Goal: Register for event/course

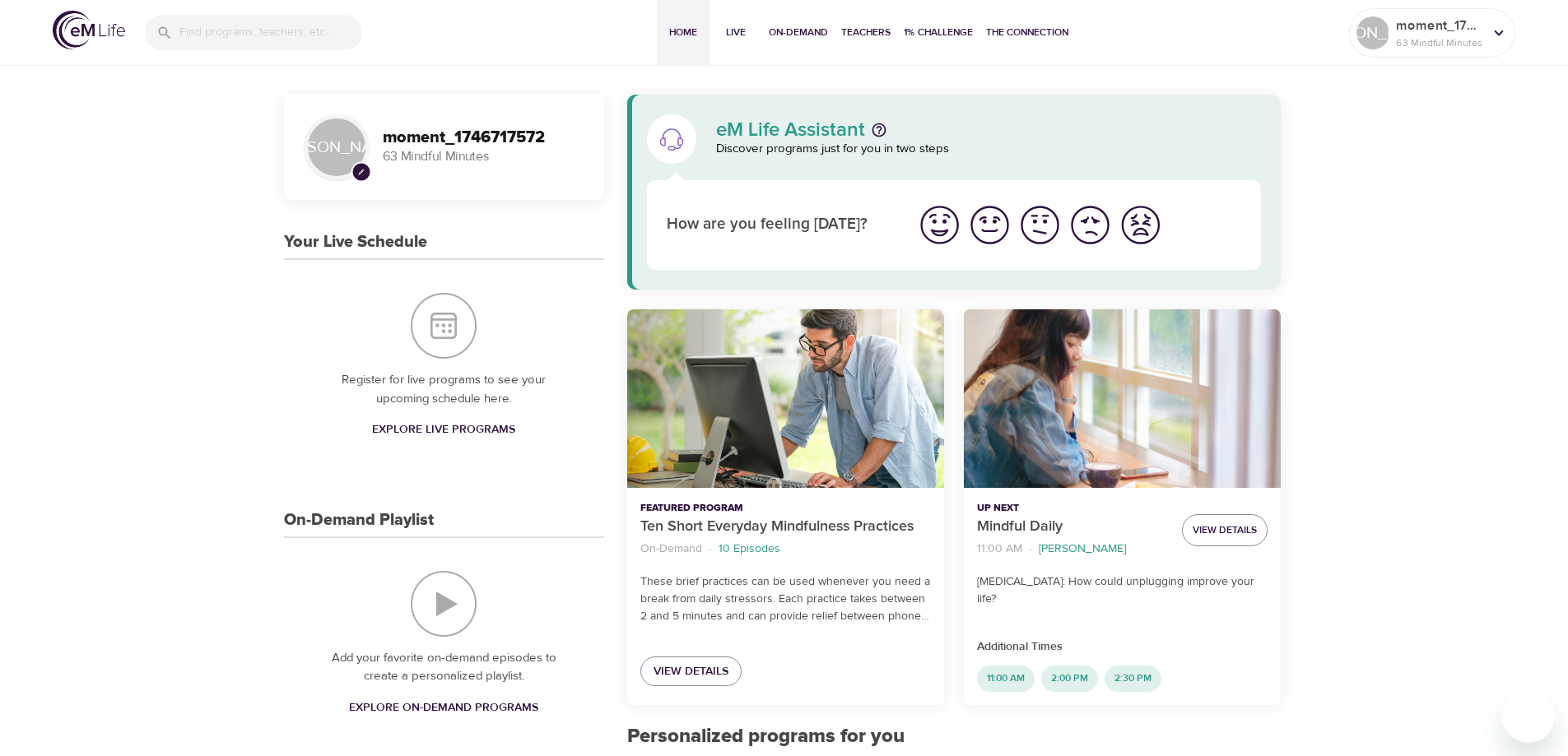
click at [360, 166] on span "pencil" at bounding box center [361, 173] width 21 height 21
click at [700, 675] on span "View Details" at bounding box center [690, 672] width 75 height 21
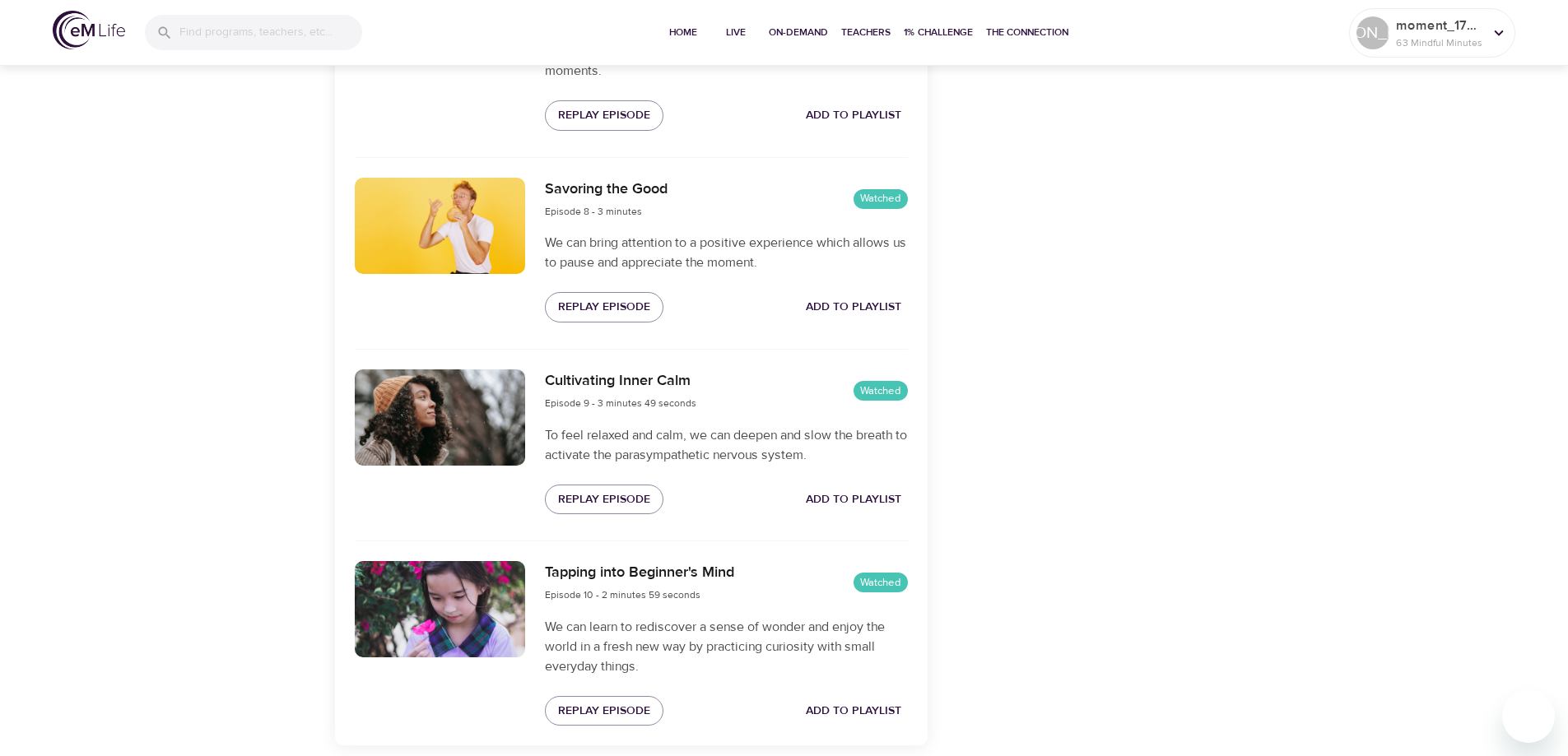
scroll to position [2045, 0]
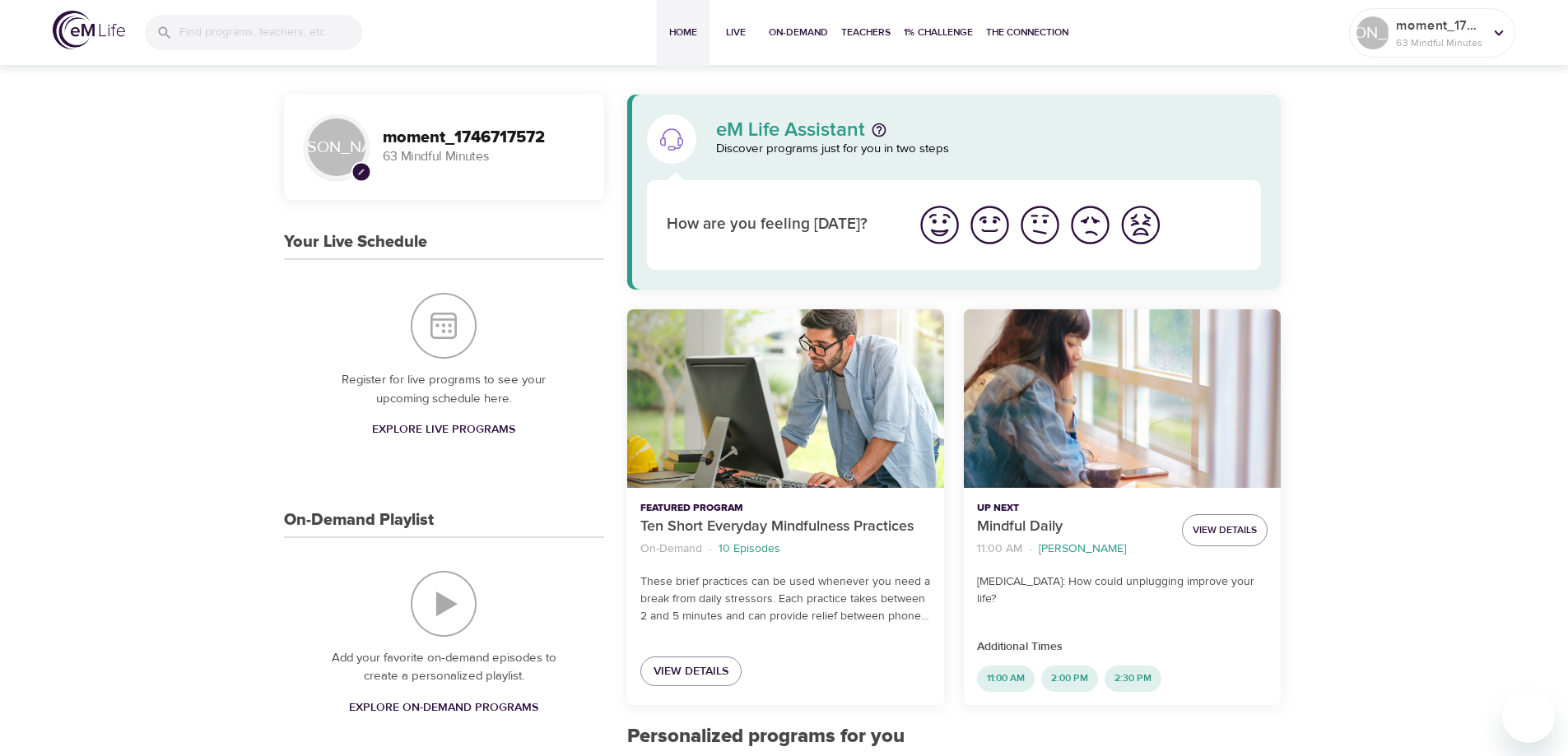
click at [429, 142] on h3 "moment_1746717572" at bounding box center [483, 138] width 202 height 19
click at [739, 36] on span "Live" at bounding box center [736, 32] width 40 height 17
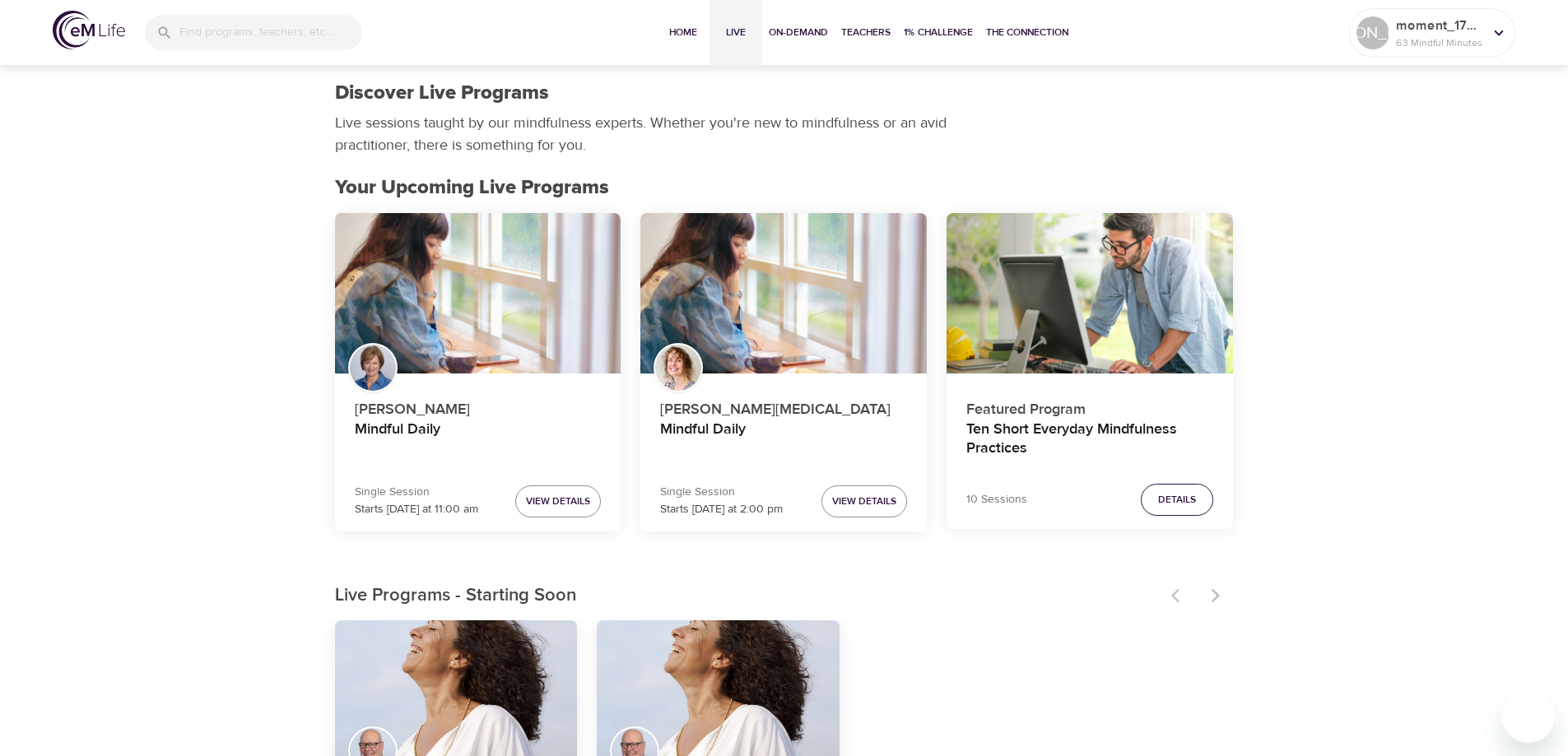
click at [1178, 501] on span "Details" at bounding box center [1177, 500] width 38 height 17
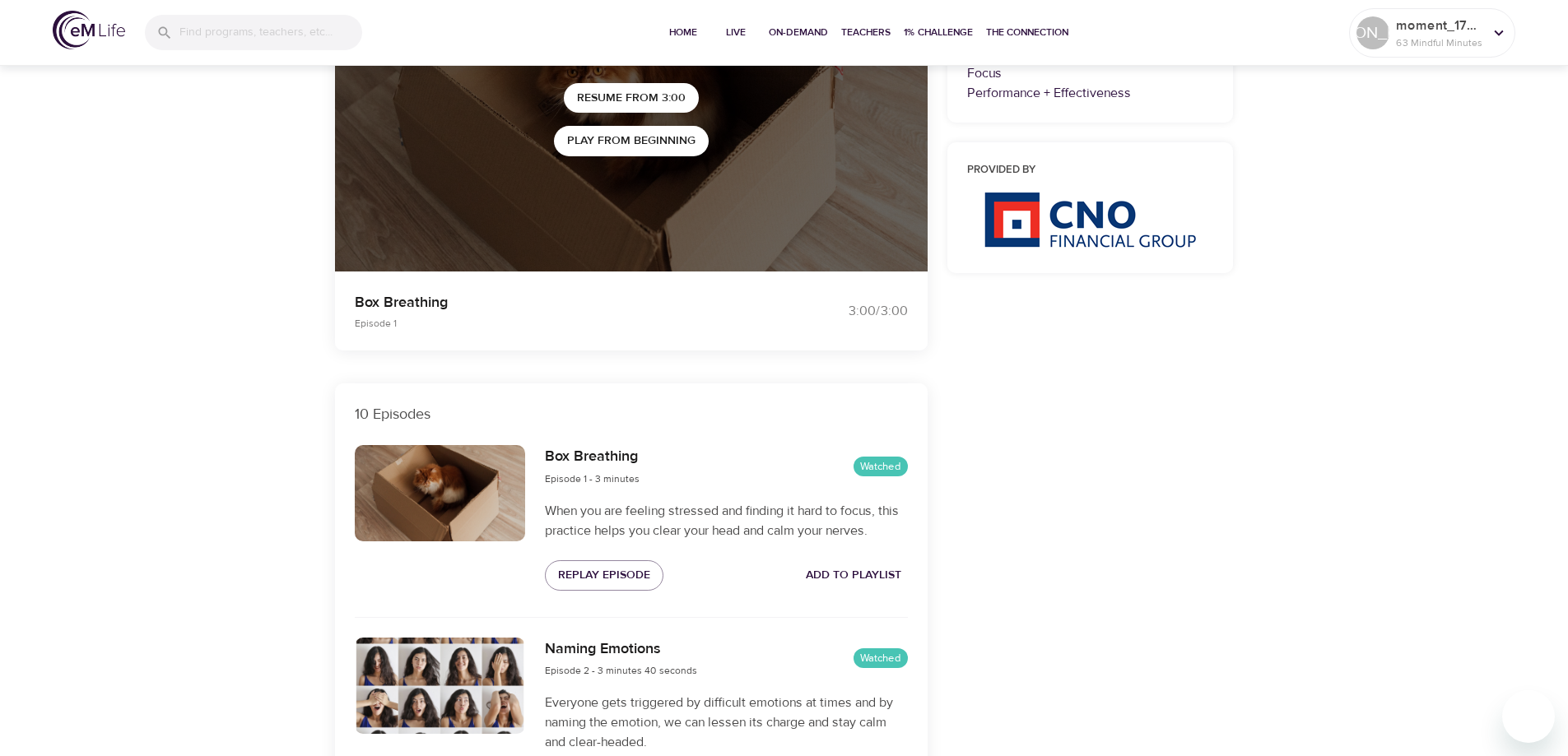
scroll to position [494, 0]
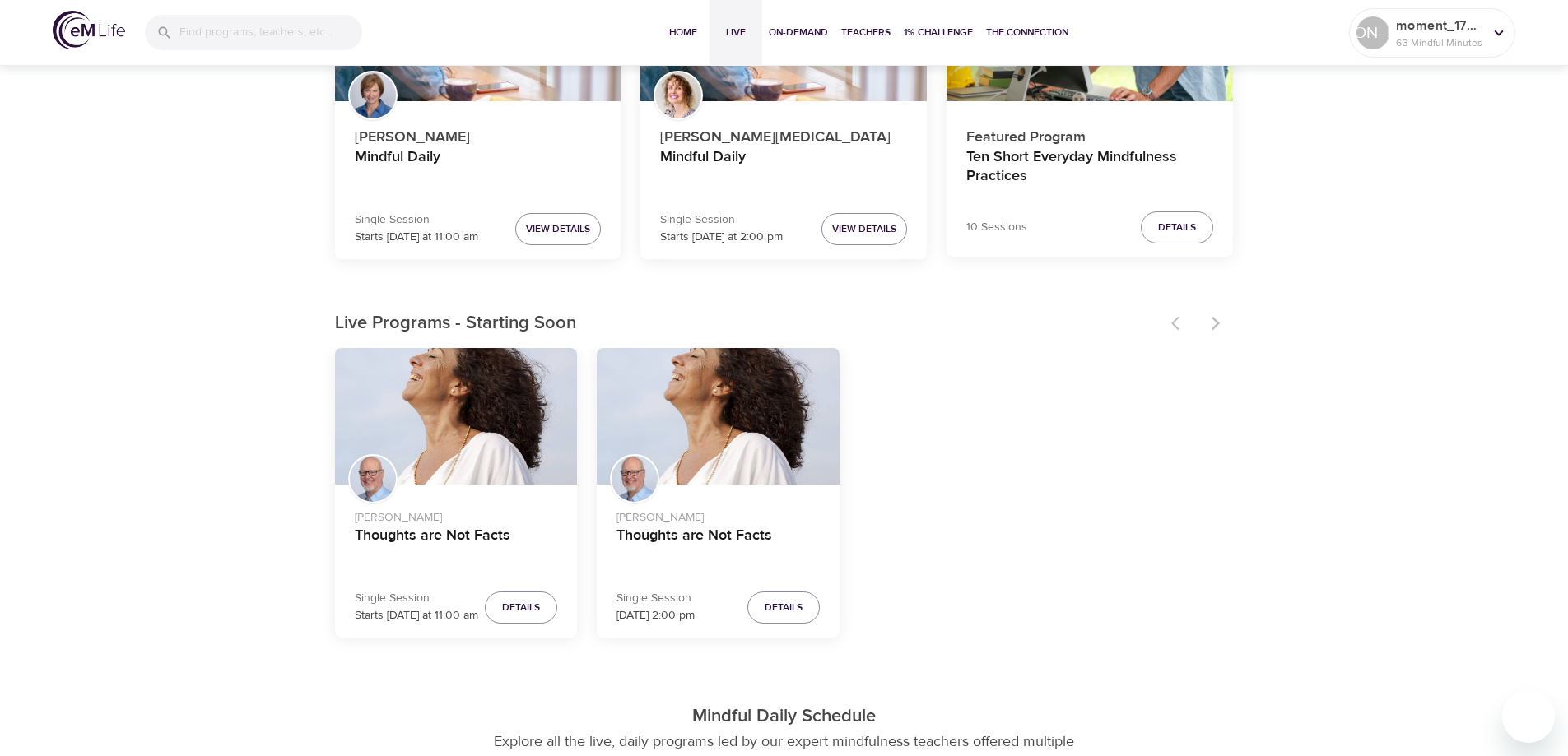
scroll to position [329, 0]
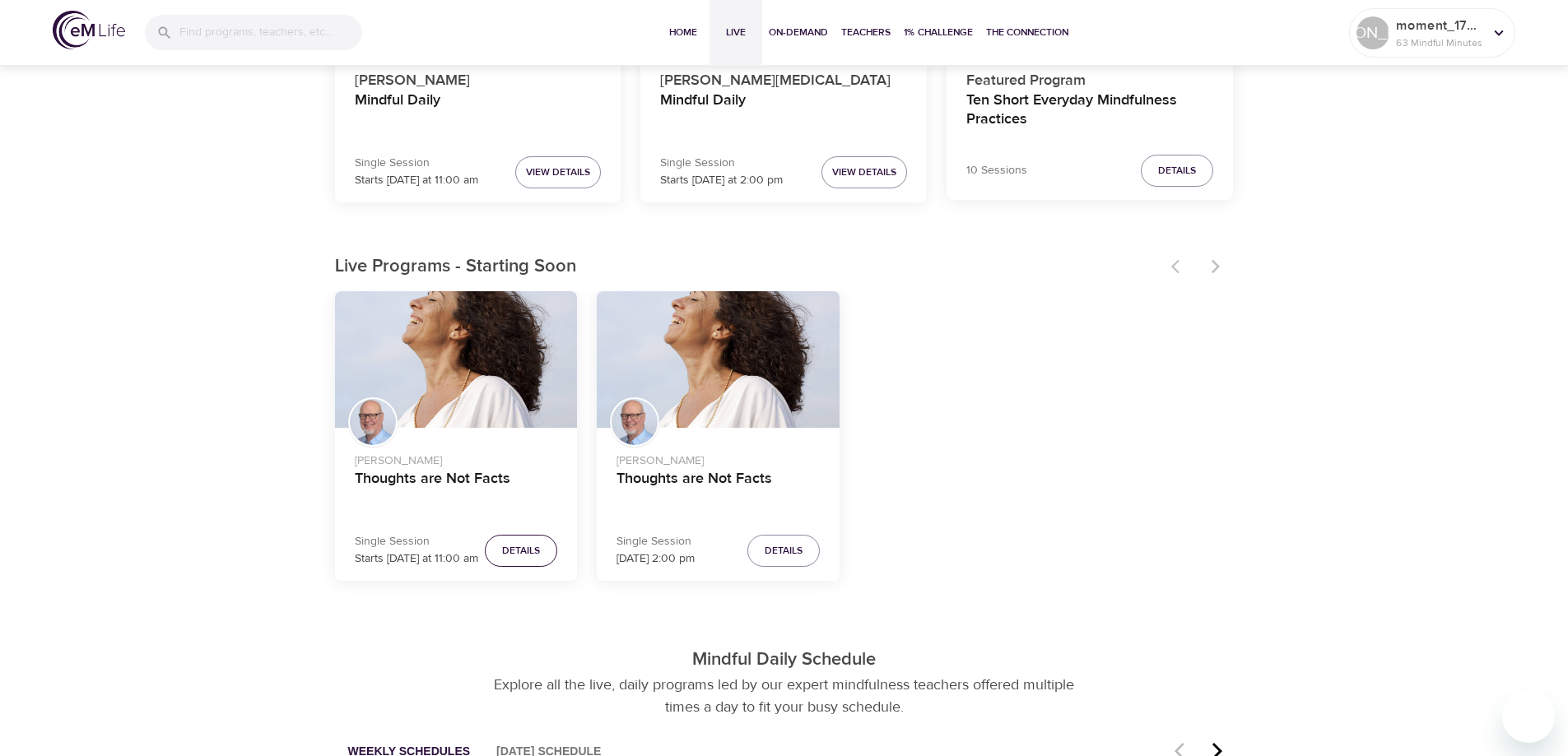
click at [517, 557] on span "Details" at bounding box center [521, 551] width 38 height 17
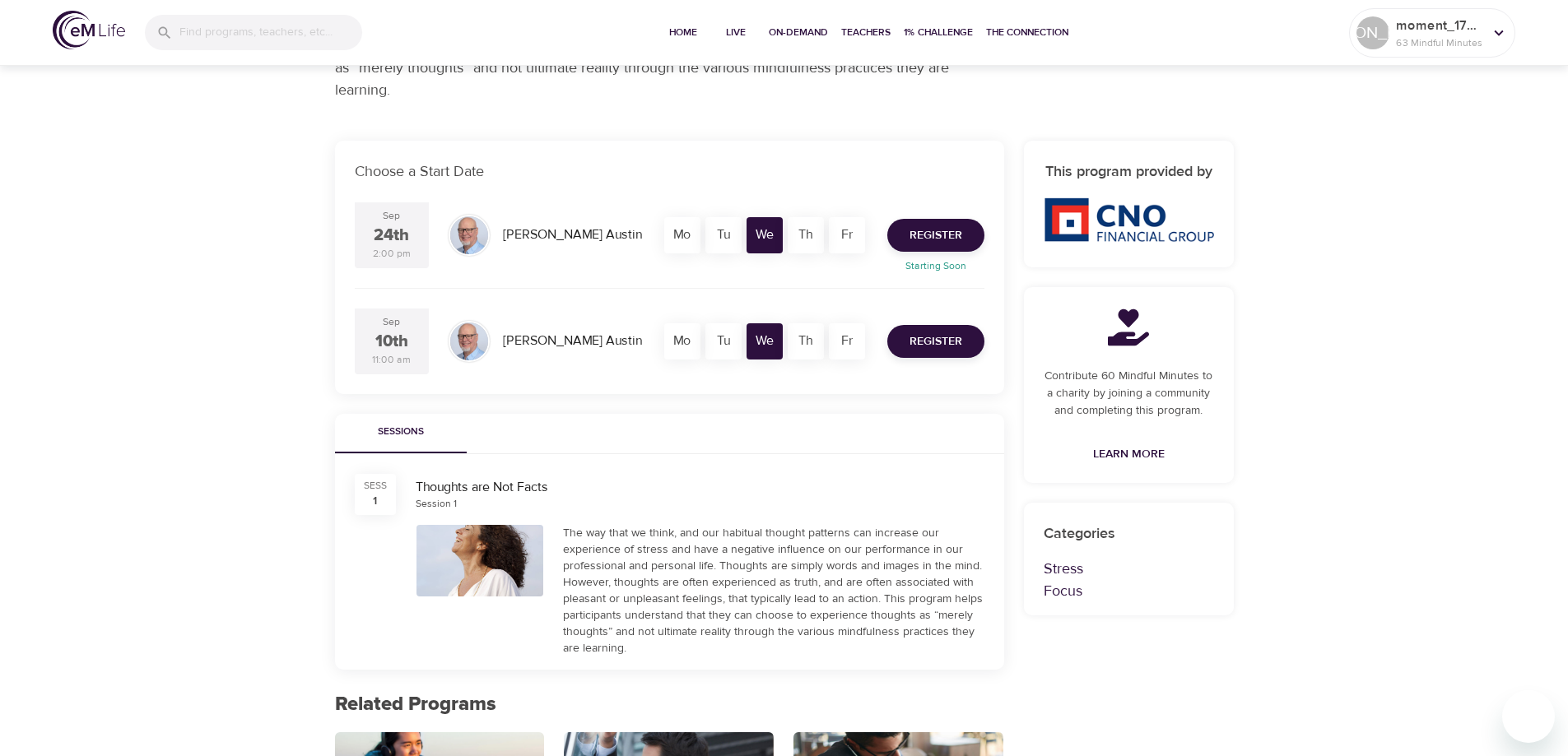
scroll to position [247, 0]
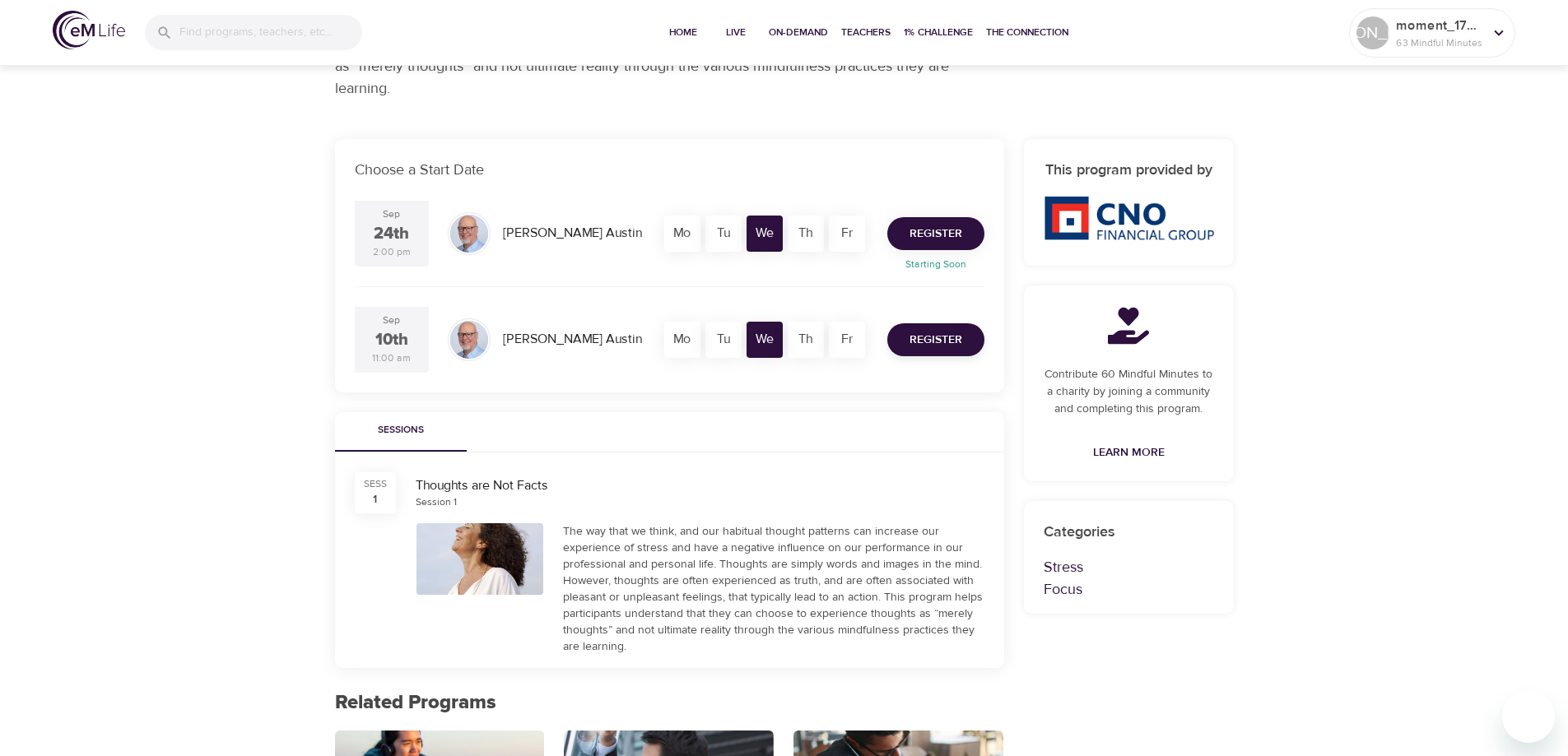
click at [932, 236] on span "Register" at bounding box center [935, 234] width 52 height 21
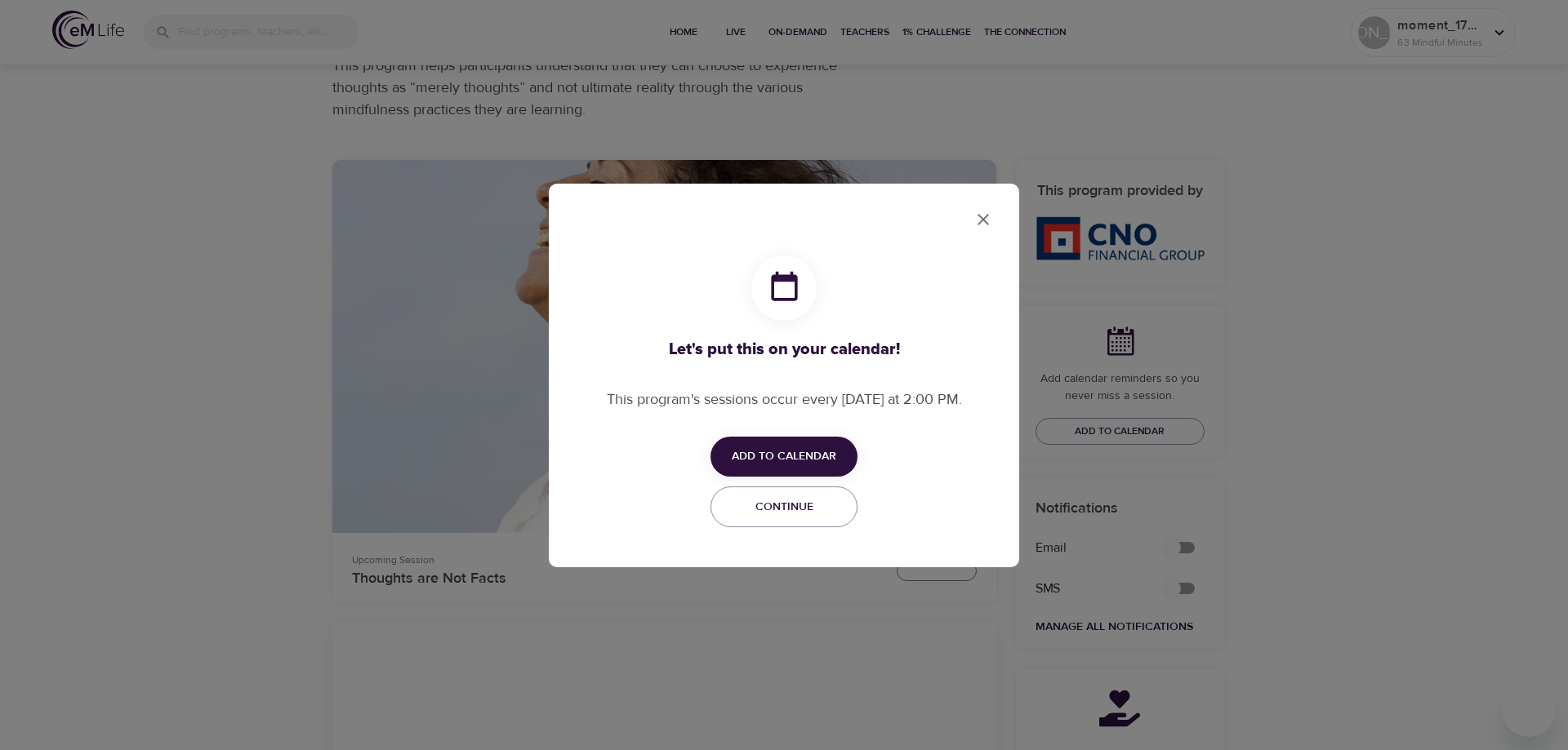
checkbox input "true"
click at [817, 461] on span "Add to Calendar" at bounding box center [784, 457] width 105 height 21
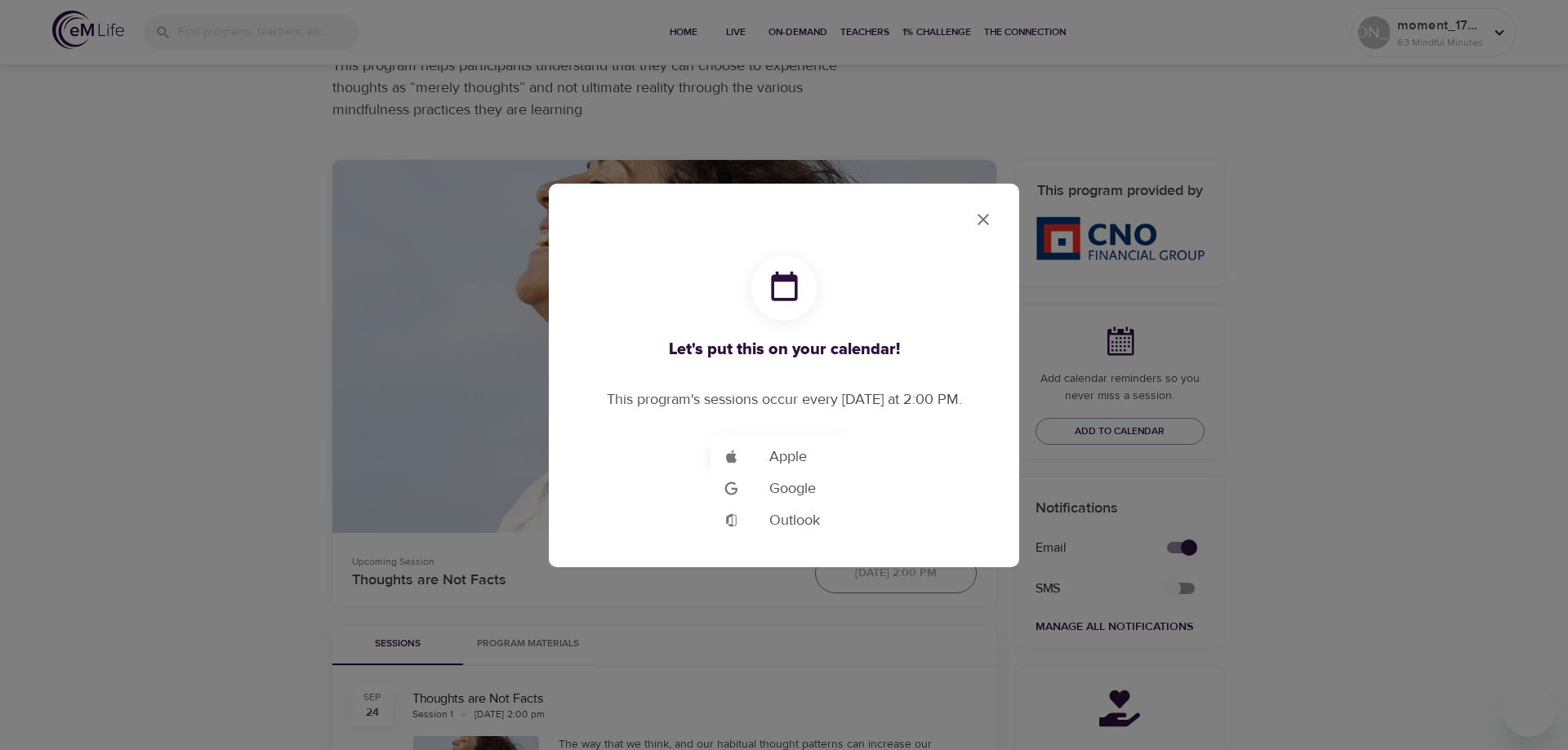
click at [991, 216] on div at bounding box center [784, 375] width 1568 height 750
click at [812, 506] on span "Continue" at bounding box center [783, 508] width 125 height 21
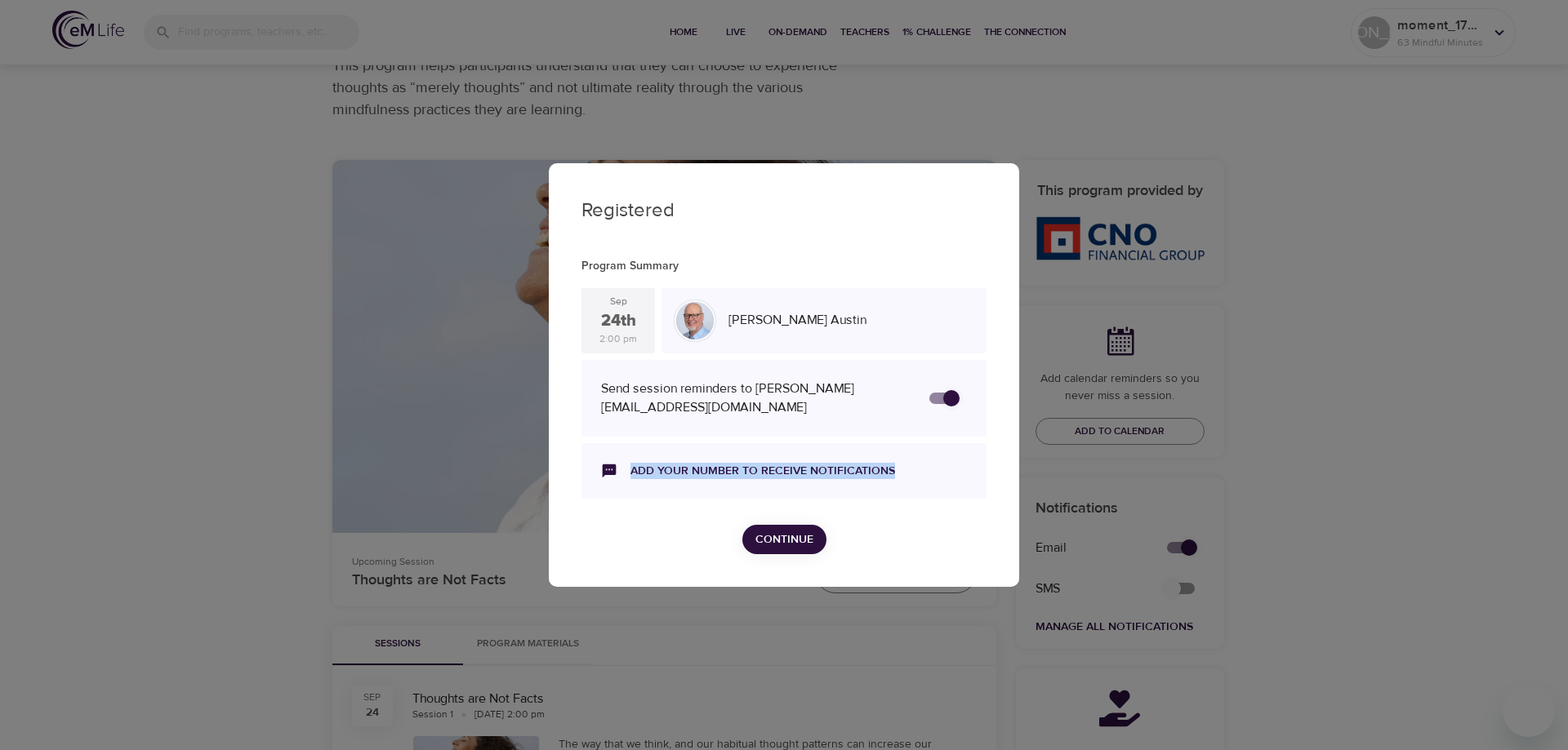
click at [812, 506] on div "Program Summary [DATE] 2:00 pm [PERSON_NAME] Send session reminders to [PERSON_…" at bounding box center [784, 381] width 438 height 280
click at [864, 509] on div "Program Summary [DATE] 2:00 pm [PERSON_NAME] Send session reminders to [PERSON_…" at bounding box center [784, 381] width 438 height 280
click at [797, 545] on span "Continue" at bounding box center [784, 541] width 58 height 21
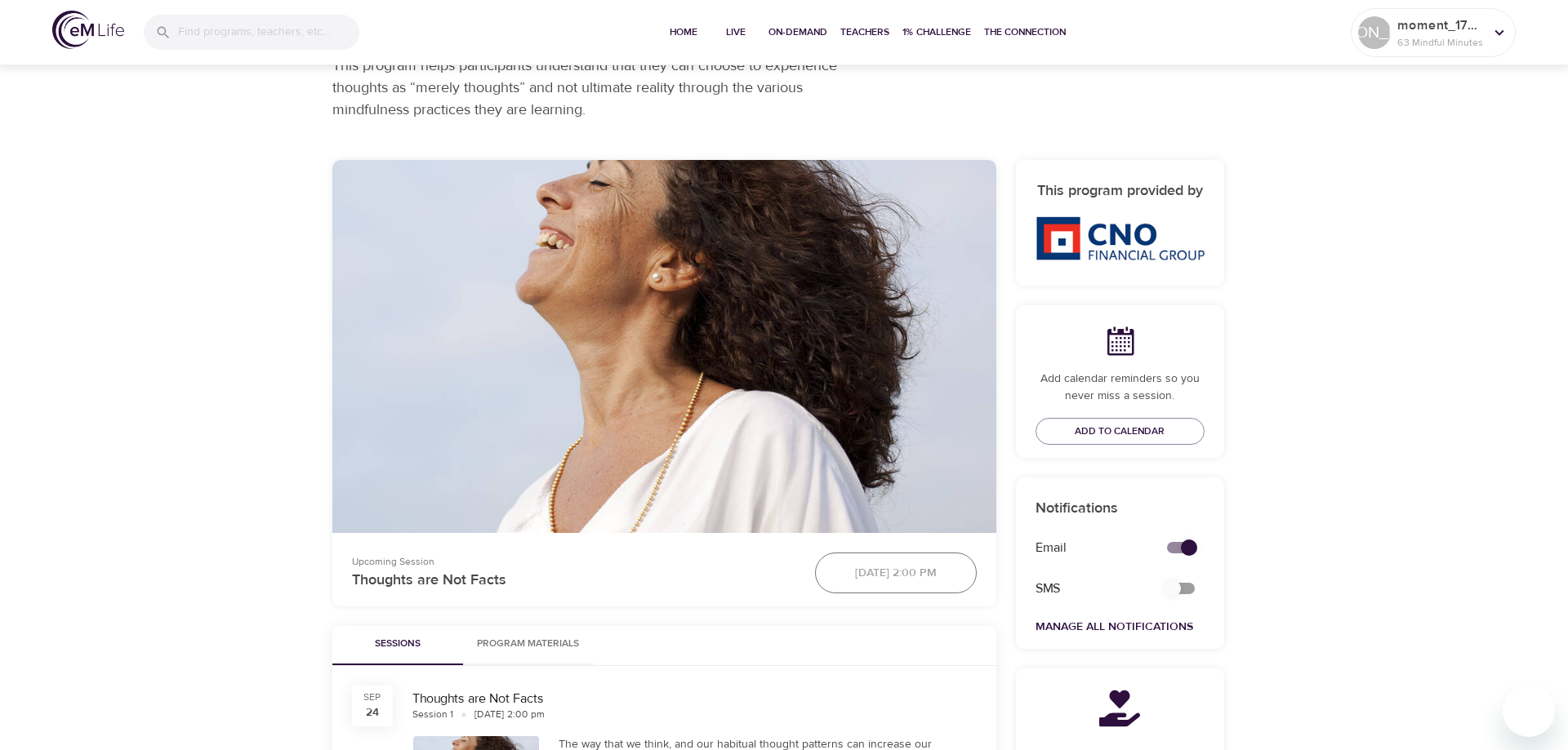
click at [797, 545] on div at bounding box center [784, 375] width 1568 height 750
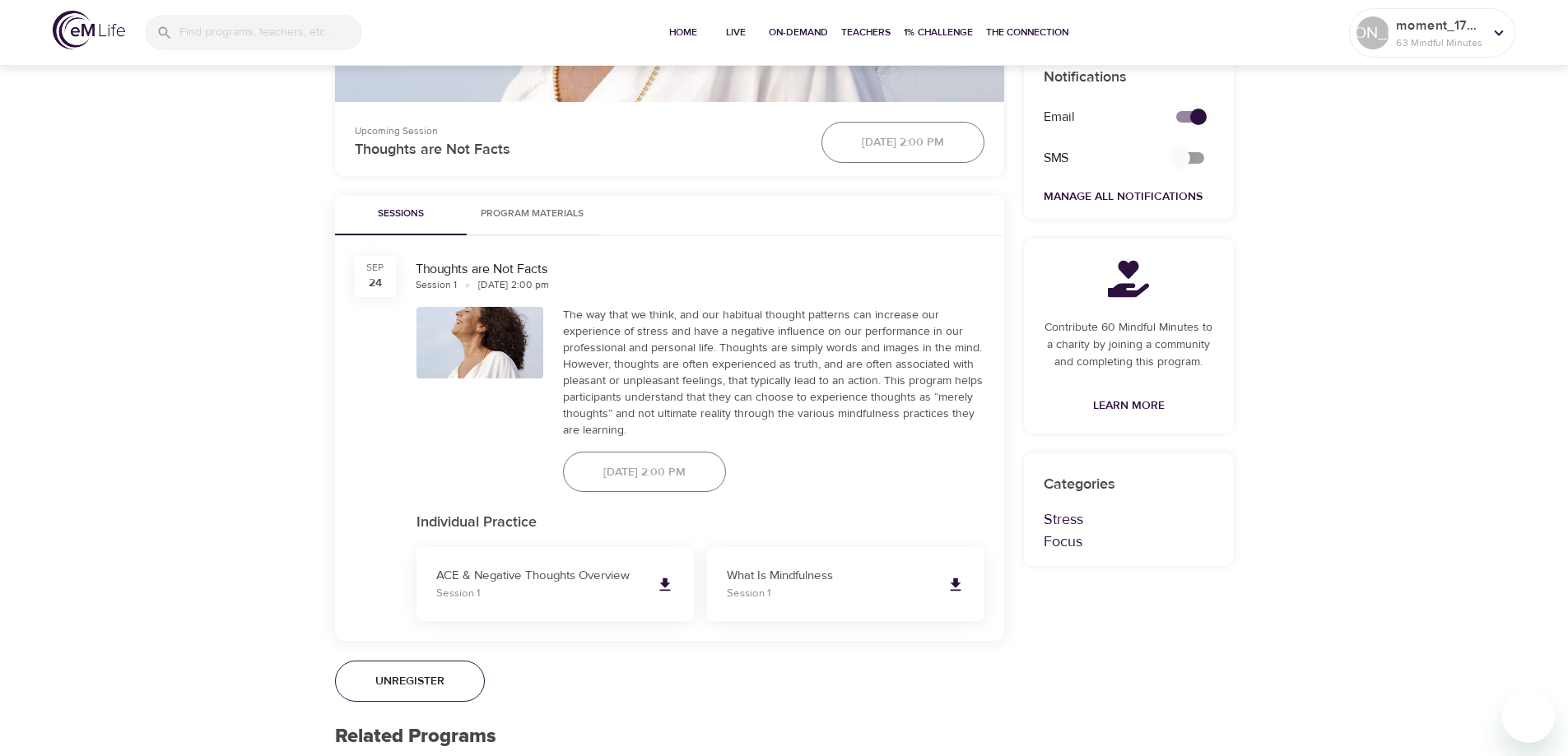
scroll to position [741, 0]
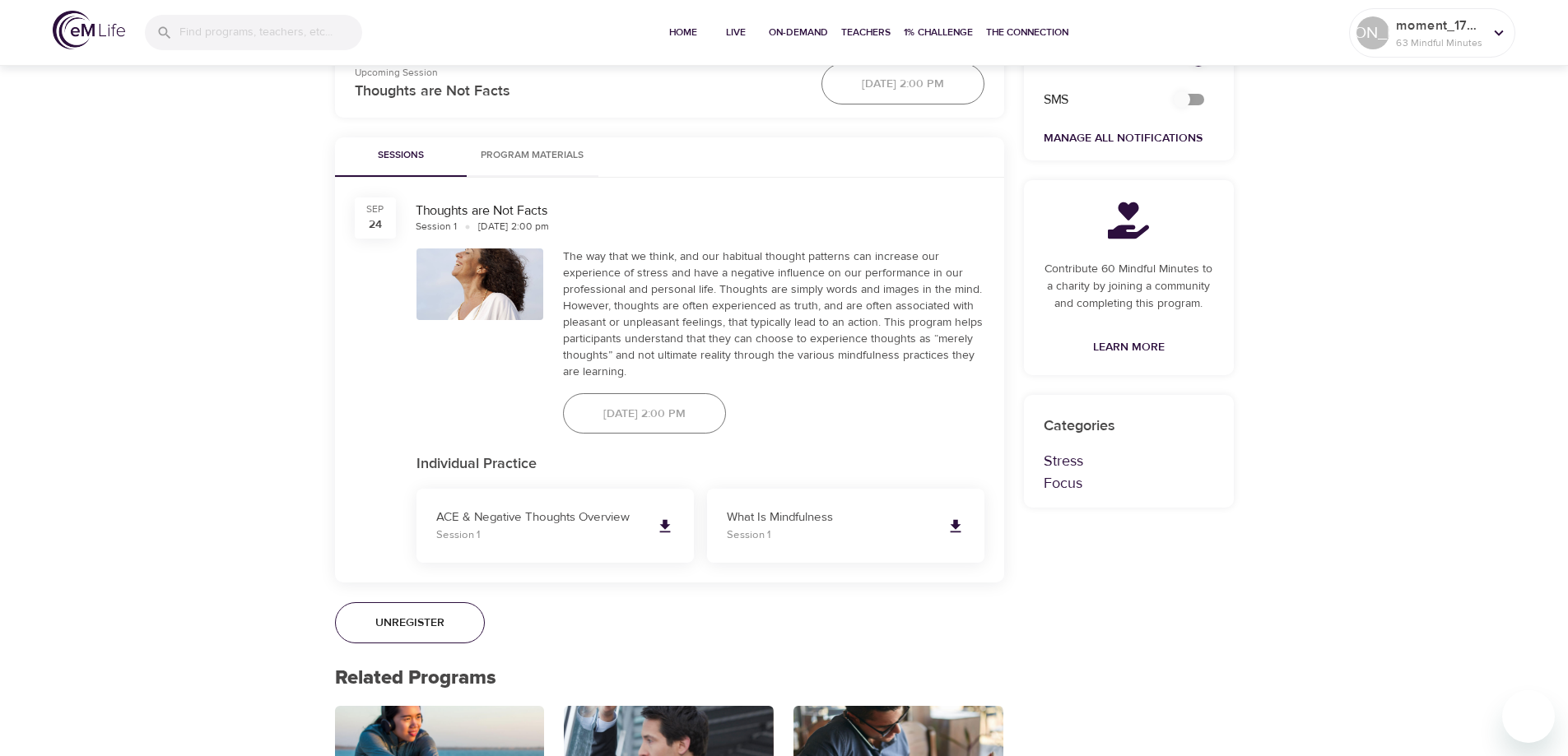
click at [1231, 545] on div "This program provided by Add calendar reminders so you never miss a session. Ad…" at bounding box center [1128, 383] width 229 height 1491
click at [713, 407] on div "[DATE] 2:00 pm" at bounding box center [645, 414] width 183 height 61
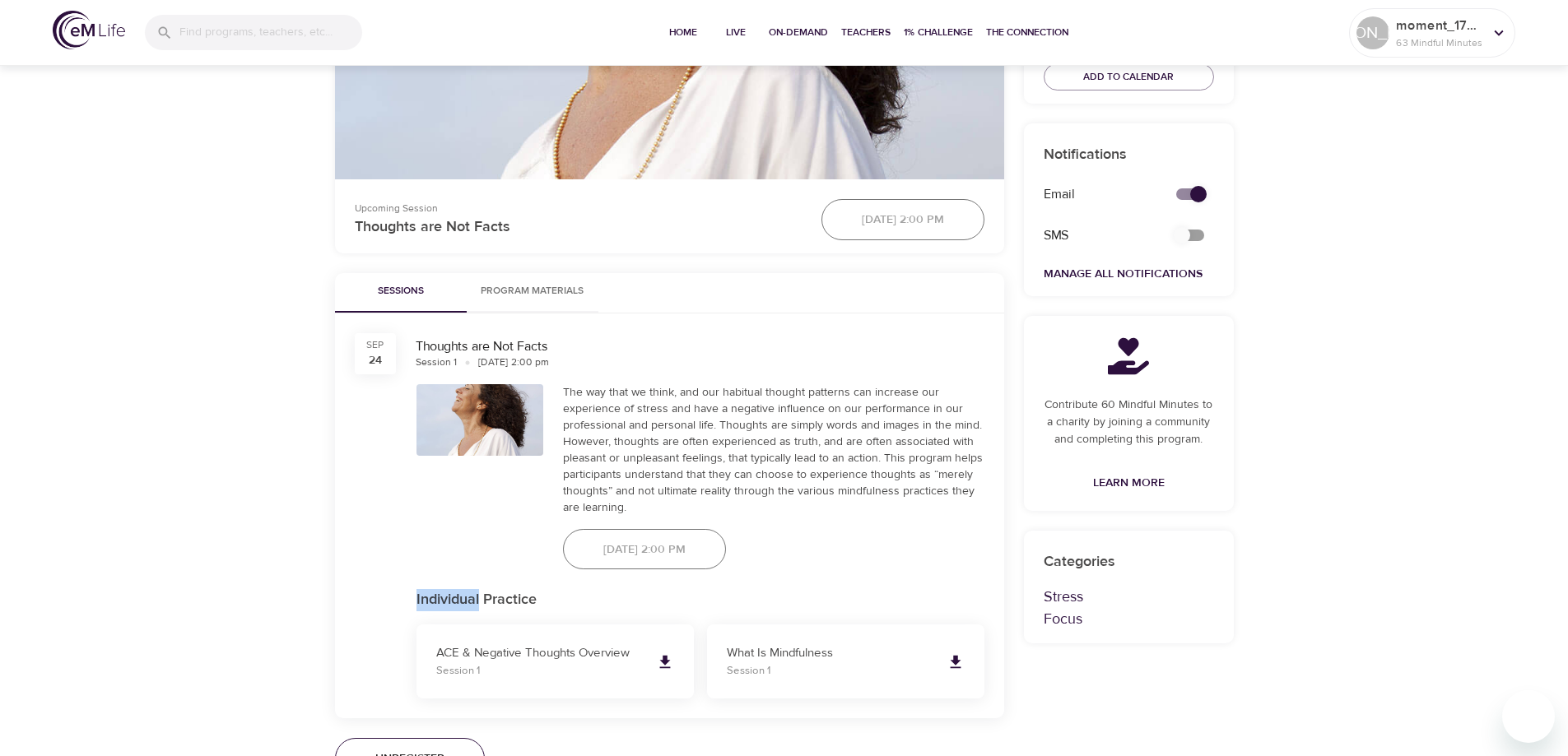
scroll to position [576, 0]
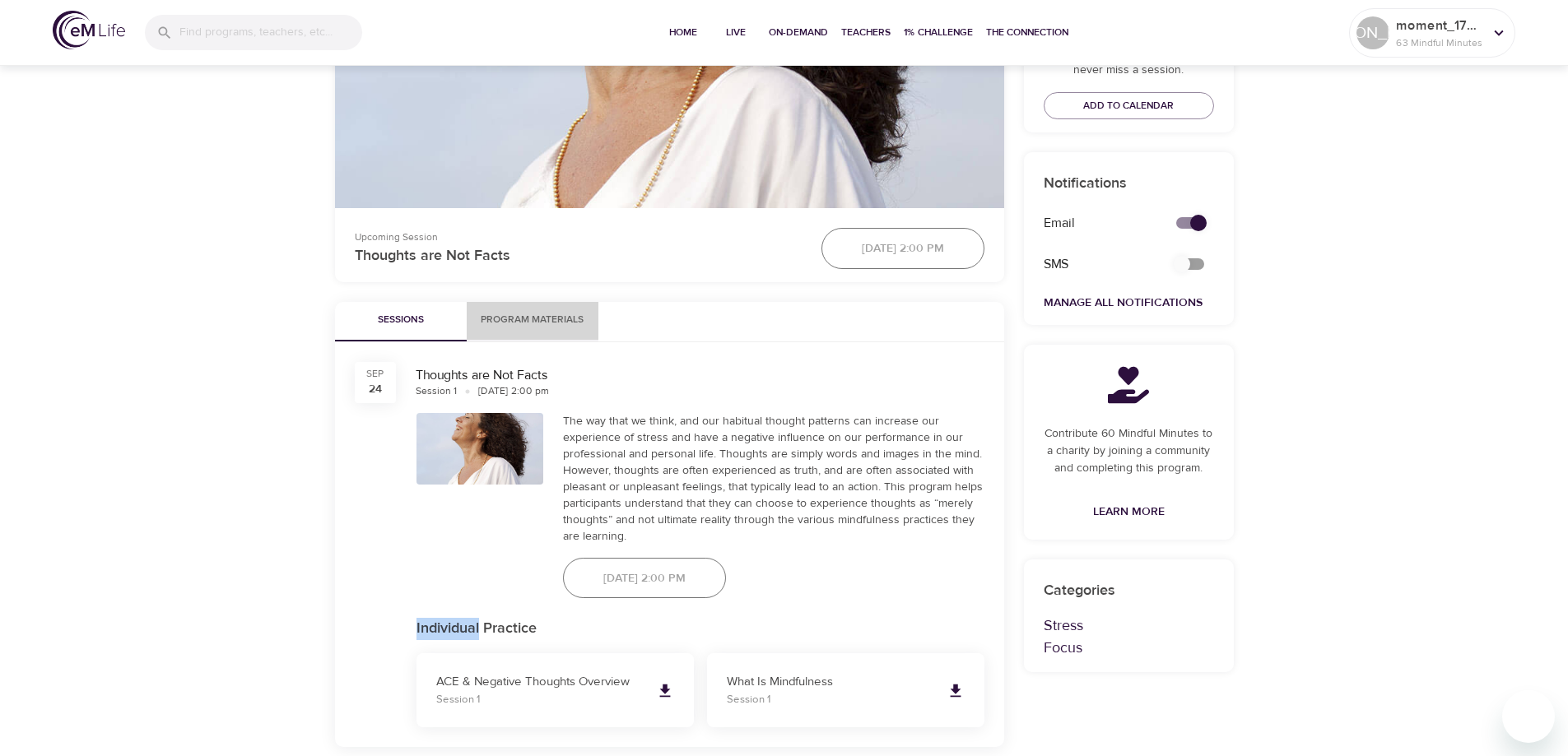
click at [561, 323] on span "Program Materials" at bounding box center [532, 320] width 112 height 17
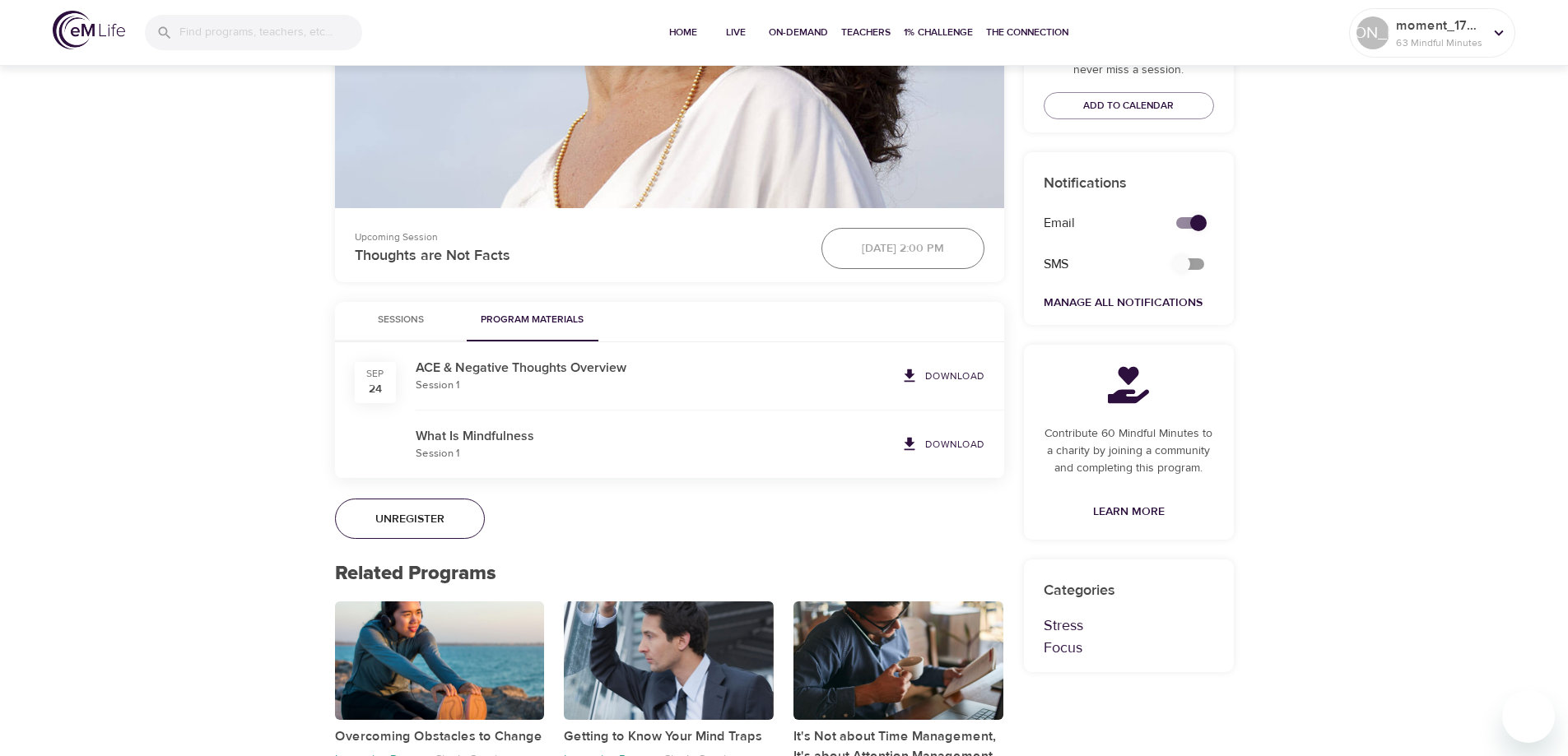
click at [407, 321] on span "Sessions" at bounding box center [401, 320] width 112 height 17
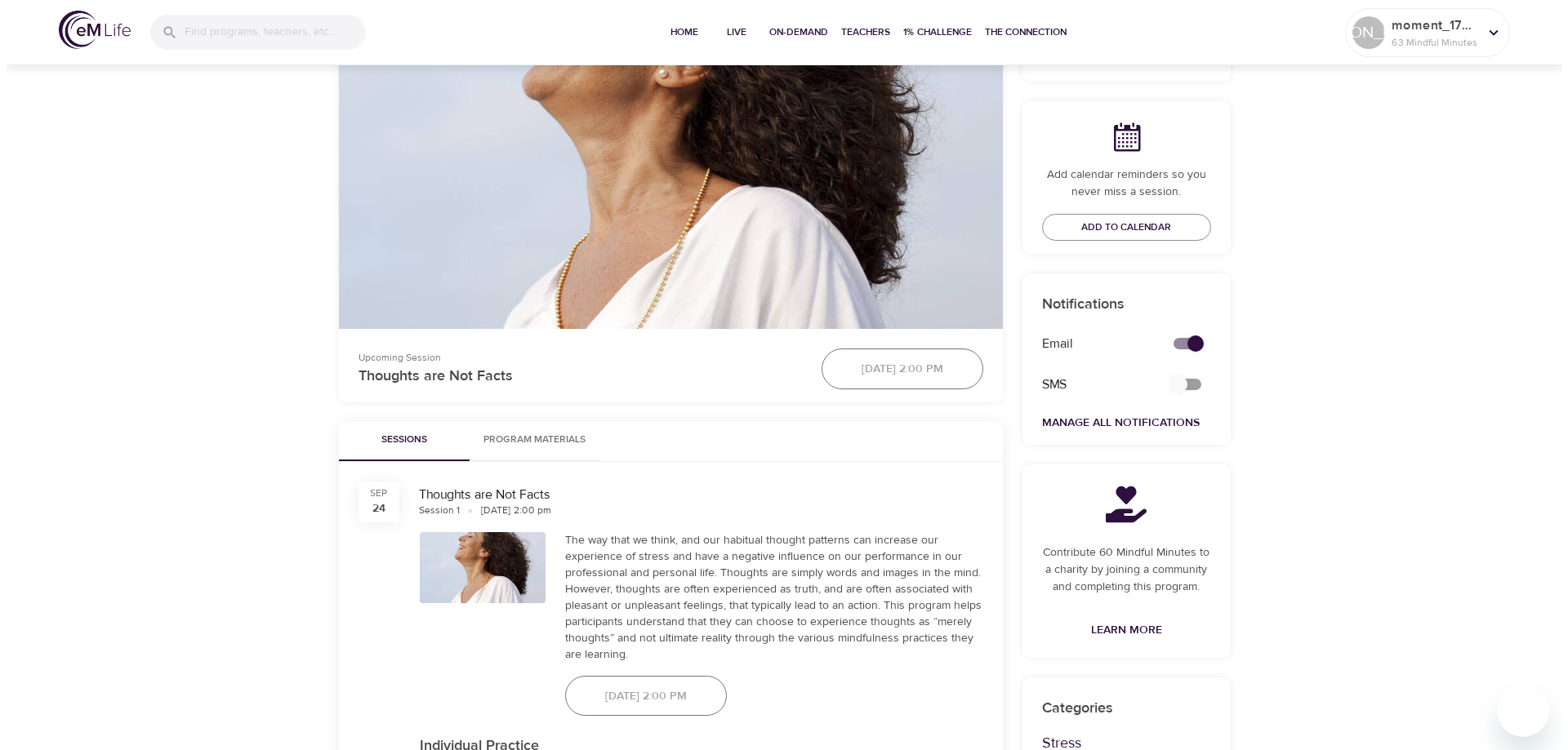
scroll to position [326, 0]
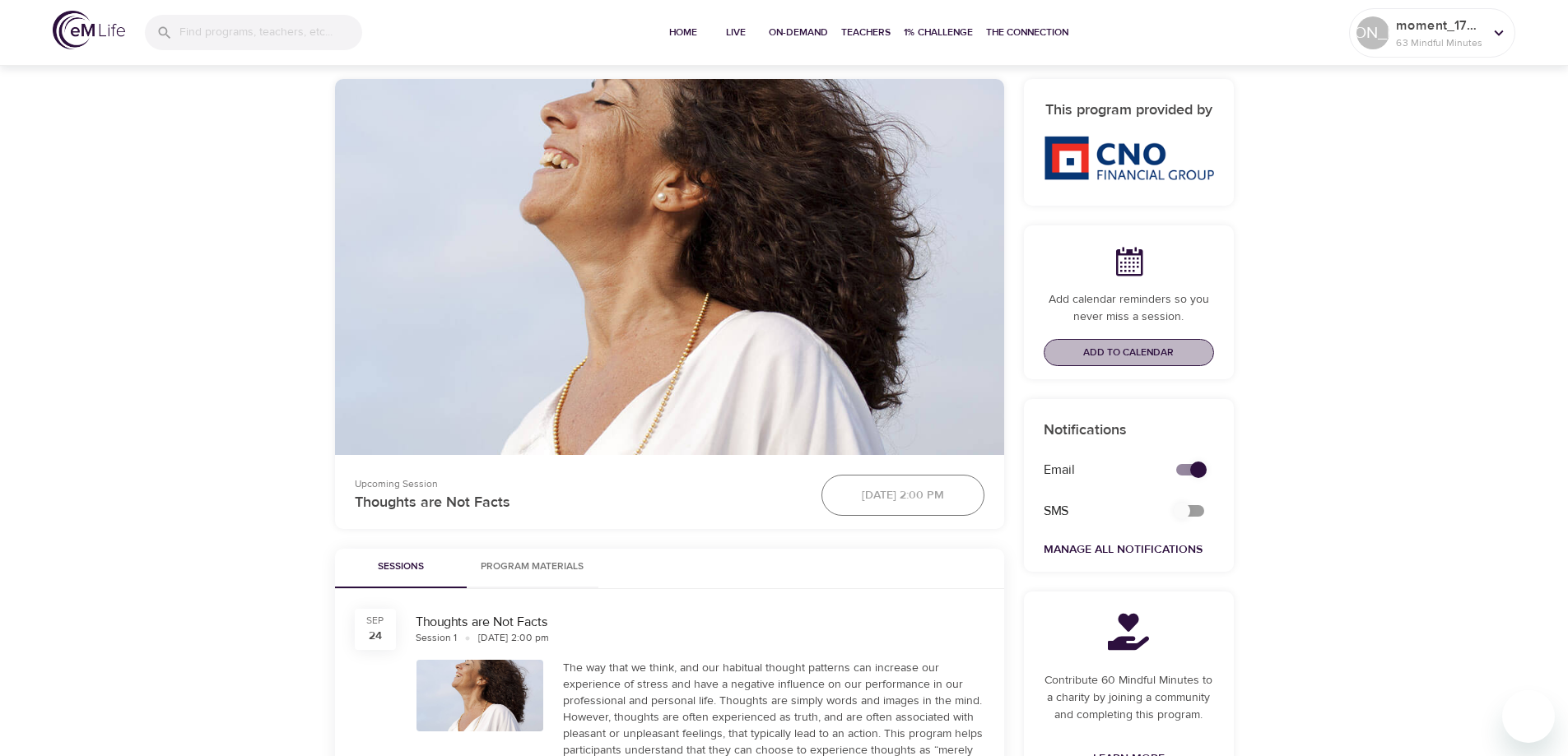
click at [1130, 354] on span "Add to Calendar" at bounding box center [1128, 353] width 90 height 17
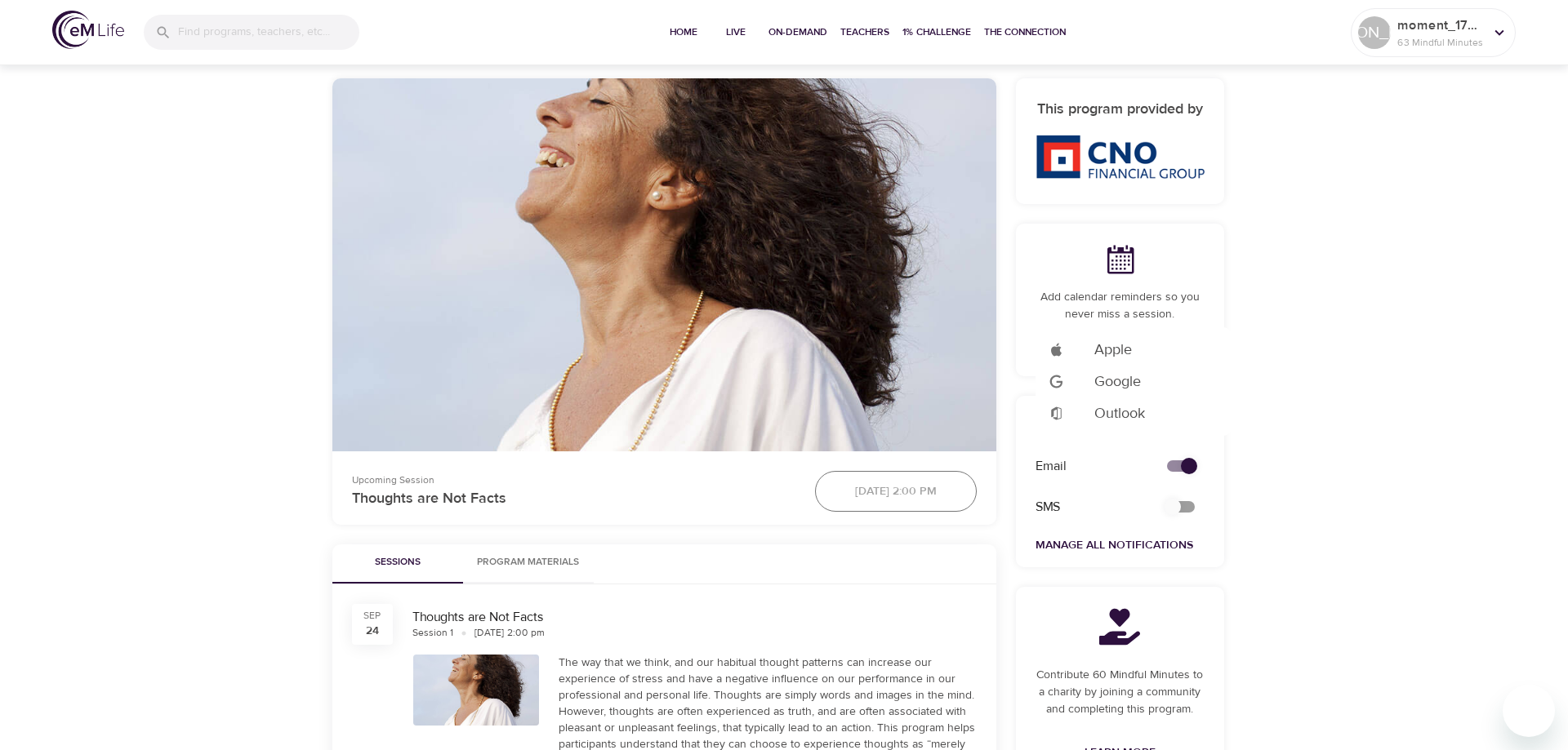
click at [1114, 407] on span "Outlook" at bounding box center [1120, 413] width 51 height 22
